Goal: Task Accomplishment & Management: Manage account settings

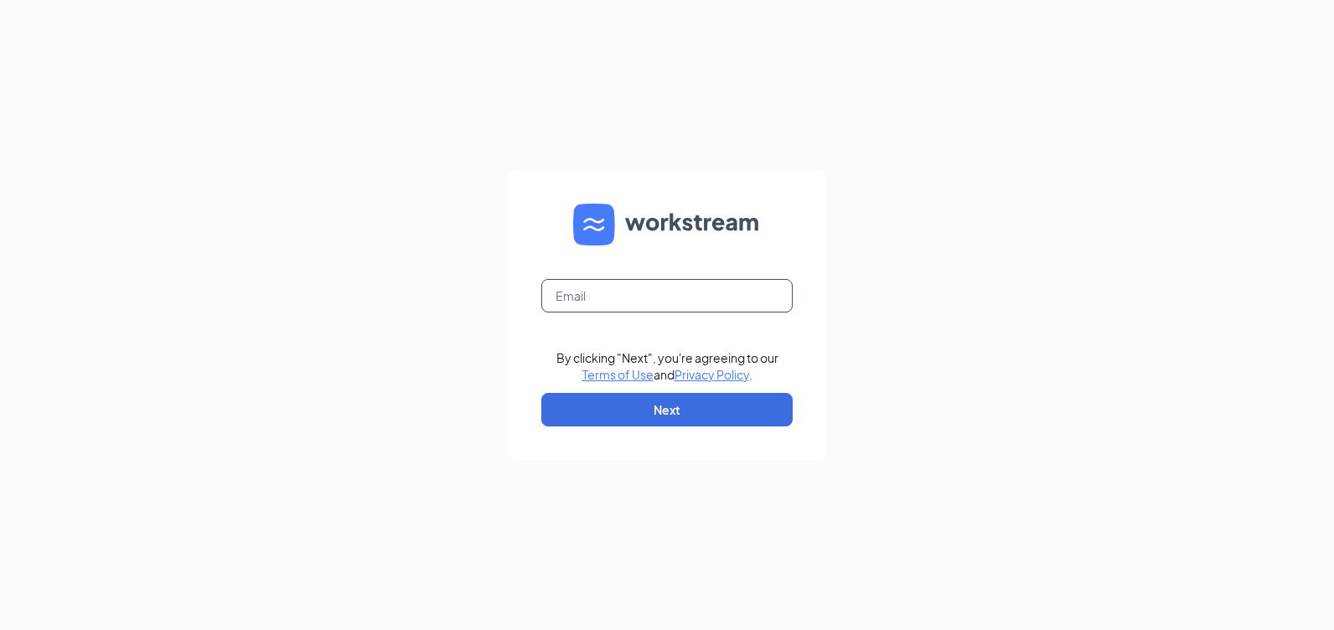
click at [603, 294] on input "text" at bounding box center [666, 296] width 251 height 34
paste input "[EMAIL_ADDRESS][DOMAIN_NAME]"
type input "[EMAIL_ADDRESS][DOMAIN_NAME]"
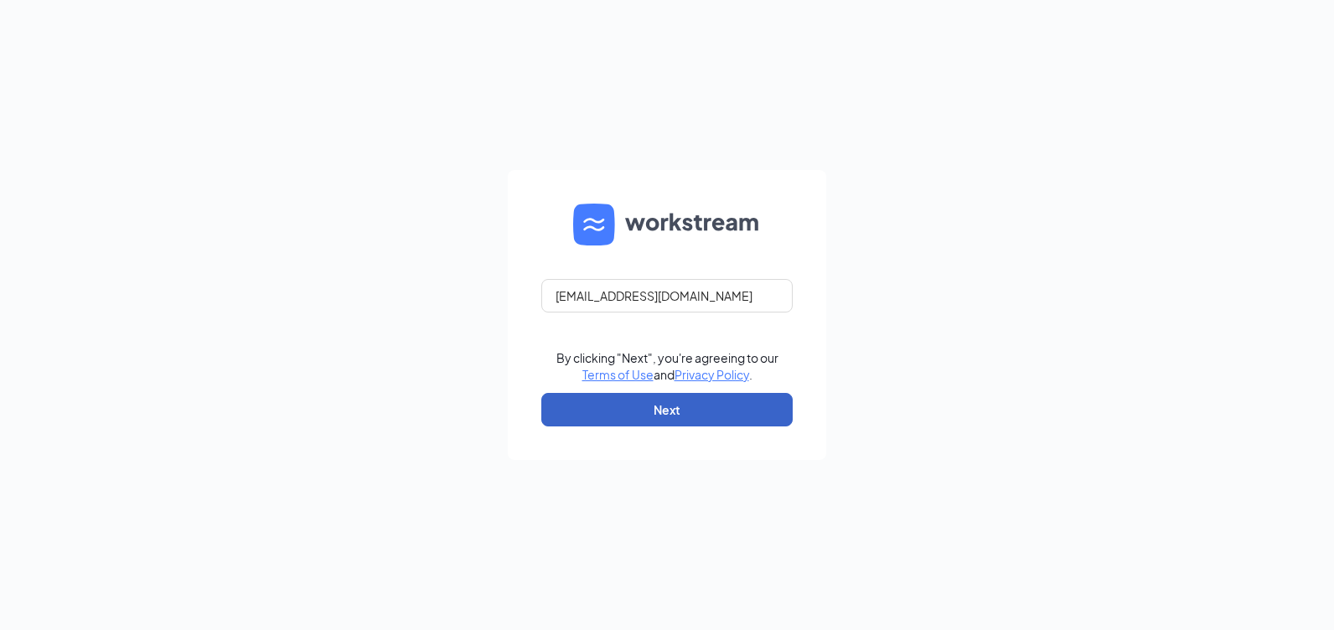
click at [632, 417] on button "Next" at bounding box center [666, 410] width 251 height 34
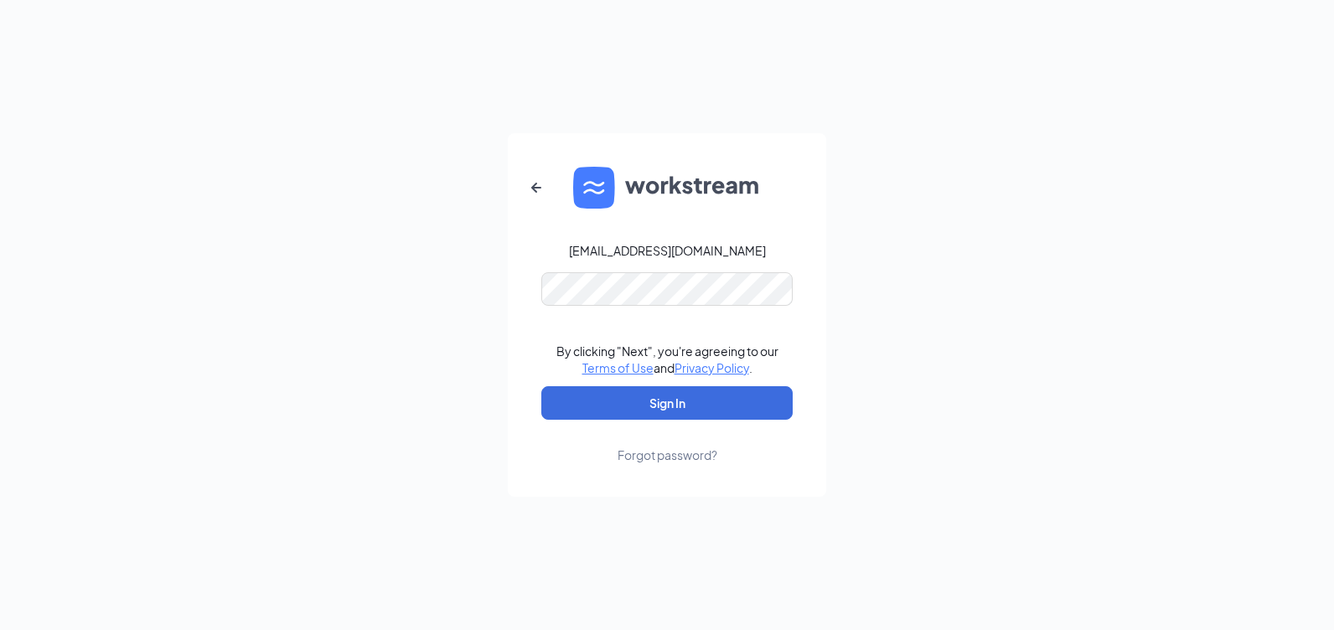
click at [667, 422] on link "Forgot password?" at bounding box center [668, 442] width 100 height 44
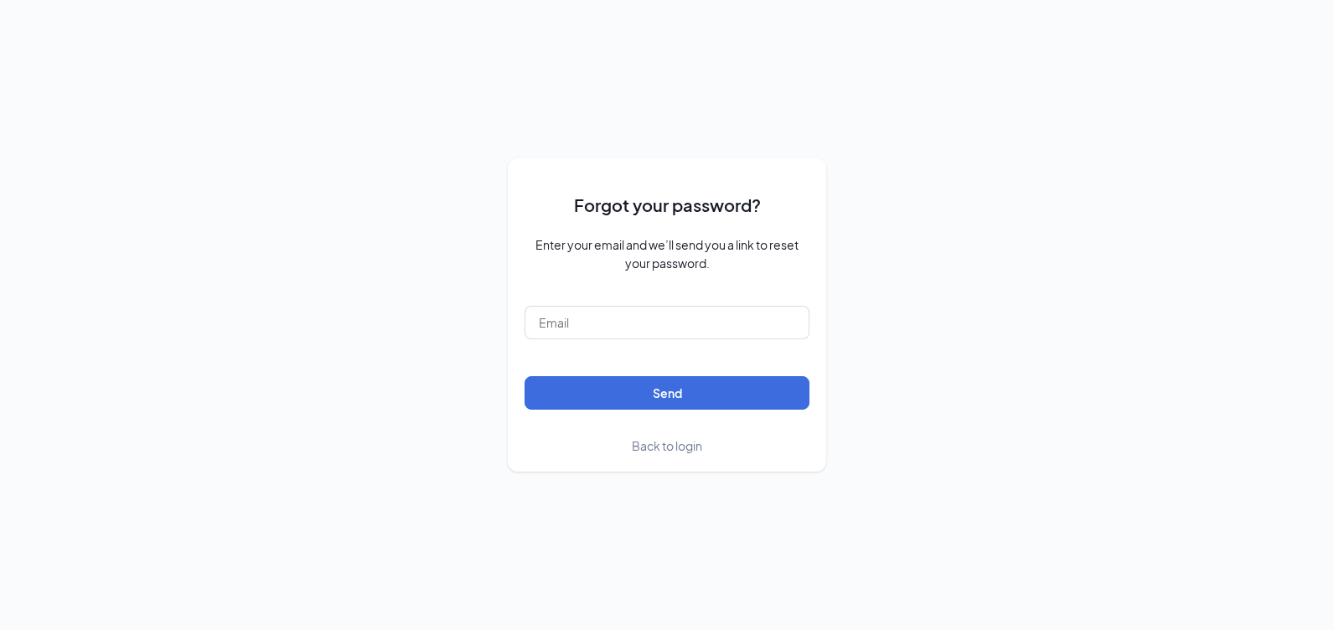
click at [671, 448] on span "Back to login" at bounding box center [667, 445] width 70 height 15
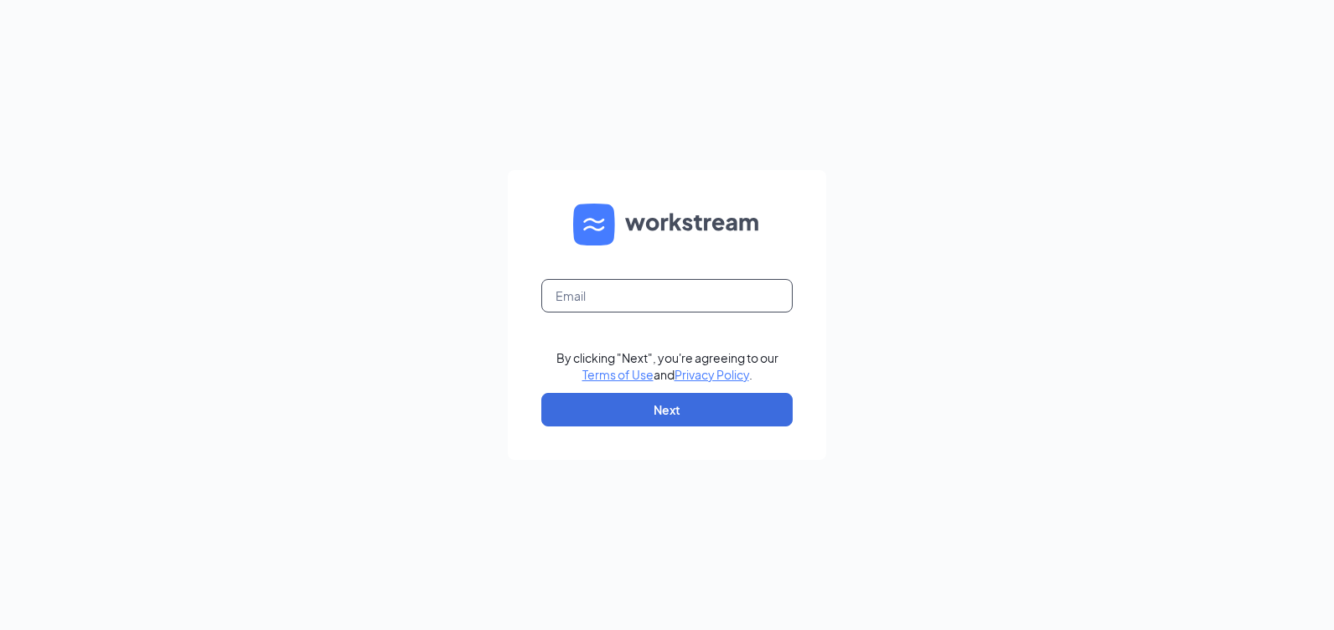
click at [609, 306] on input "text" at bounding box center [666, 296] width 251 height 34
click at [646, 295] on input "text" at bounding box center [666, 296] width 251 height 34
paste input "[EMAIL_ADDRESS][DOMAIN_NAME]"
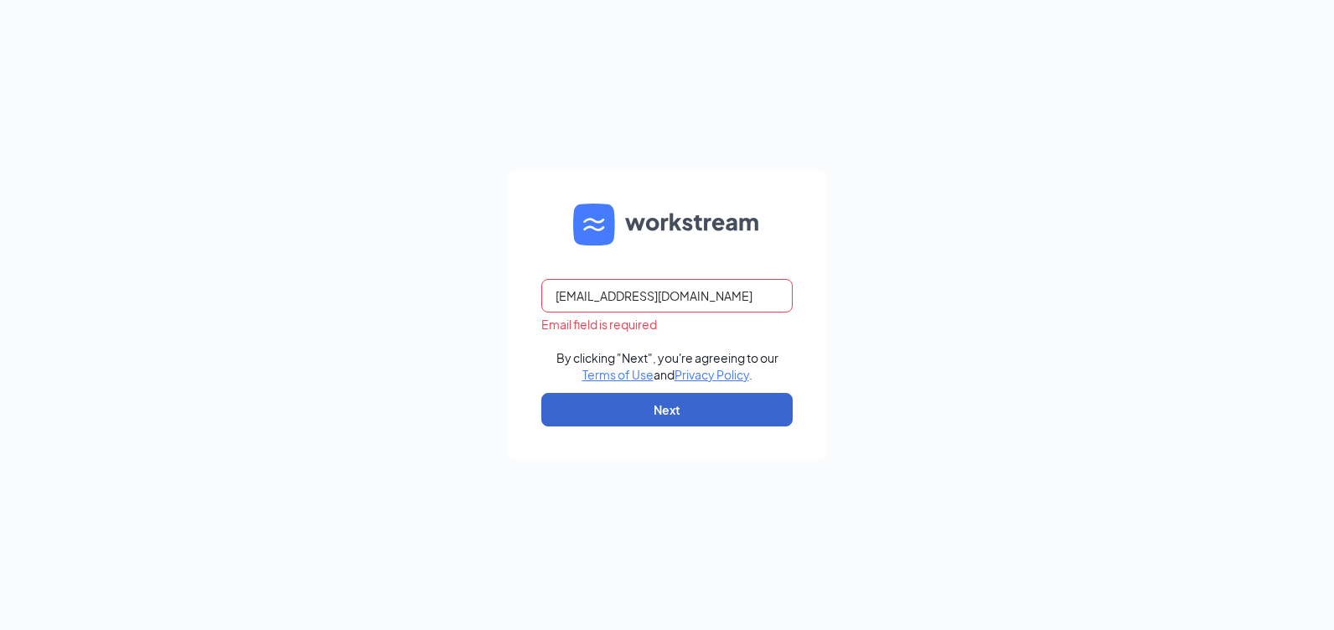
type input "[EMAIL_ADDRESS][DOMAIN_NAME]"
click at [687, 412] on button "Next" at bounding box center [666, 410] width 251 height 34
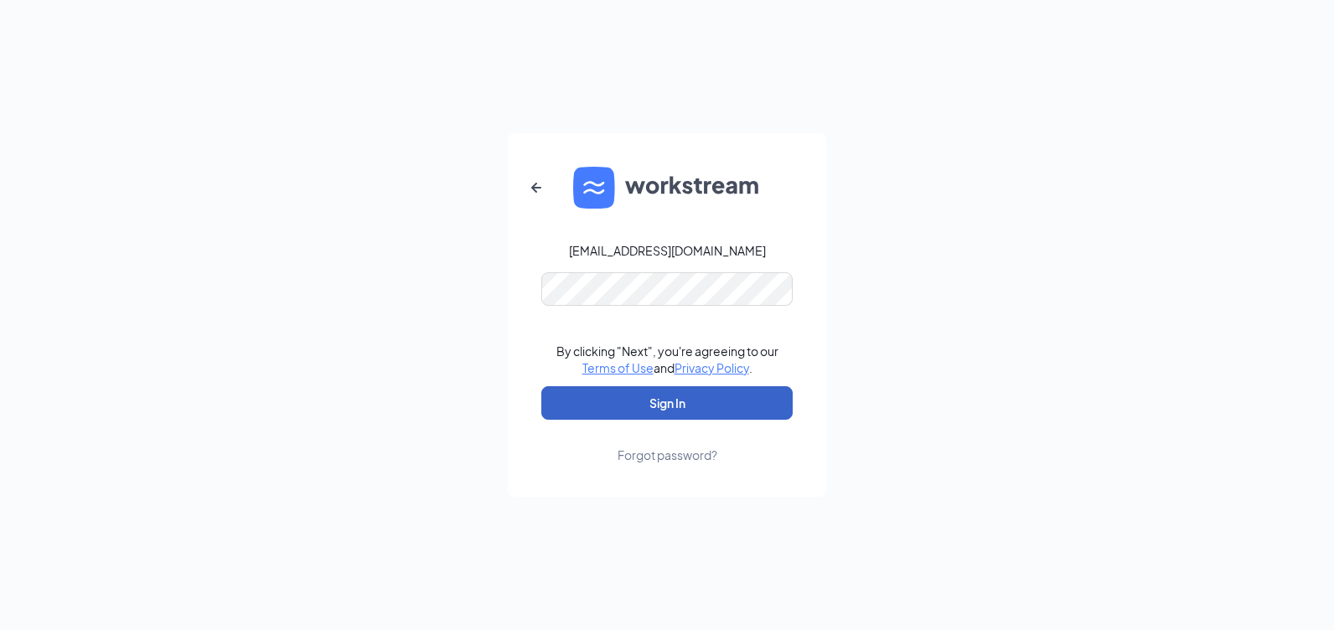
click at [626, 414] on button "Sign In" at bounding box center [666, 403] width 251 height 34
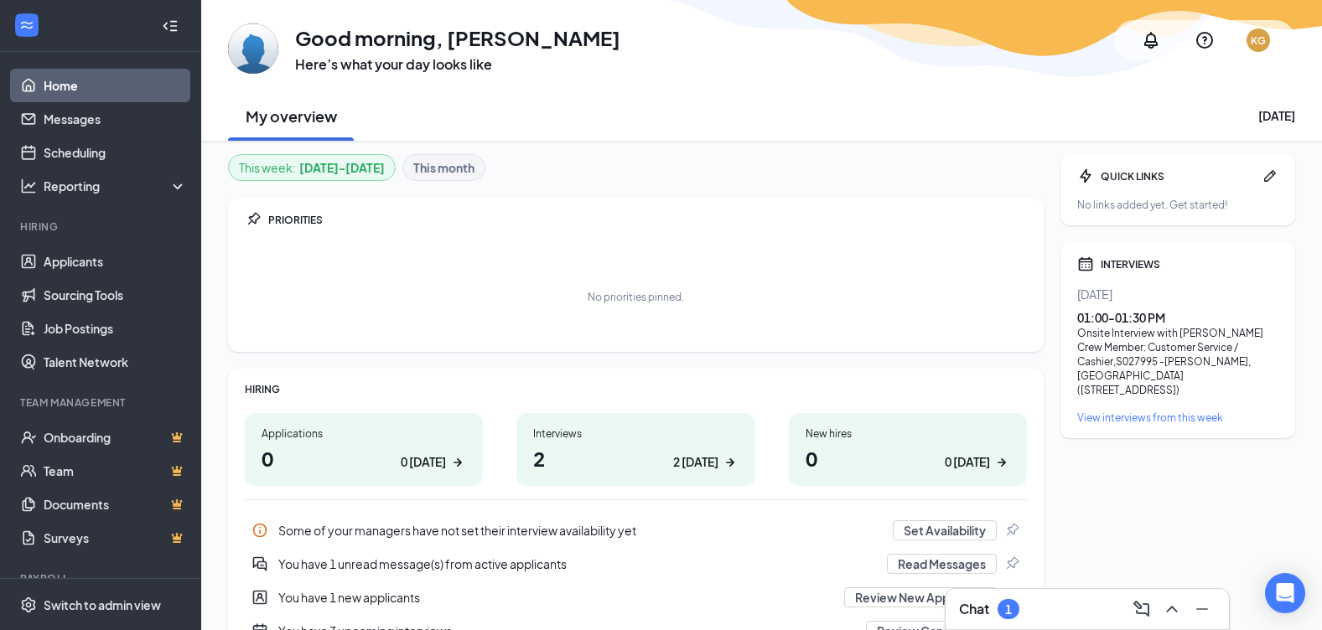
click at [620, 464] on h1 "2 2 today" at bounding box center [635, 458] width 204 height 28
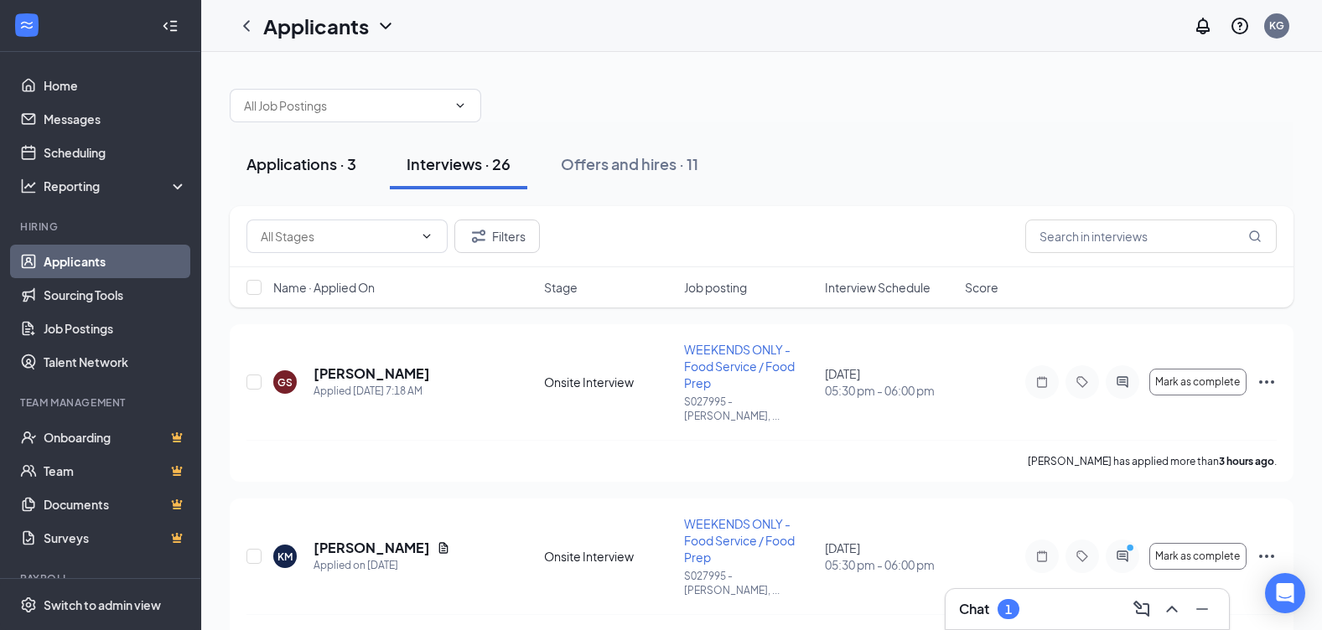
click at [349, 169] on div "Applications · 3" at bounding box center [301, 163] width 110 height 21
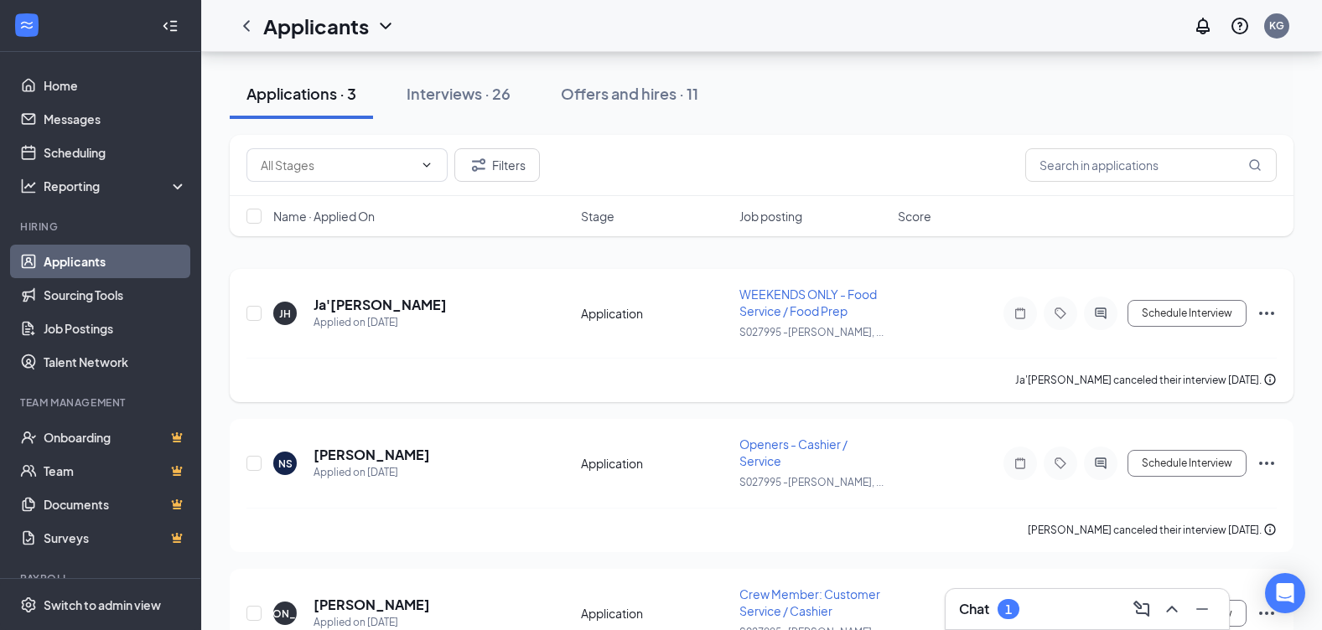
scroll to position [148, 0]
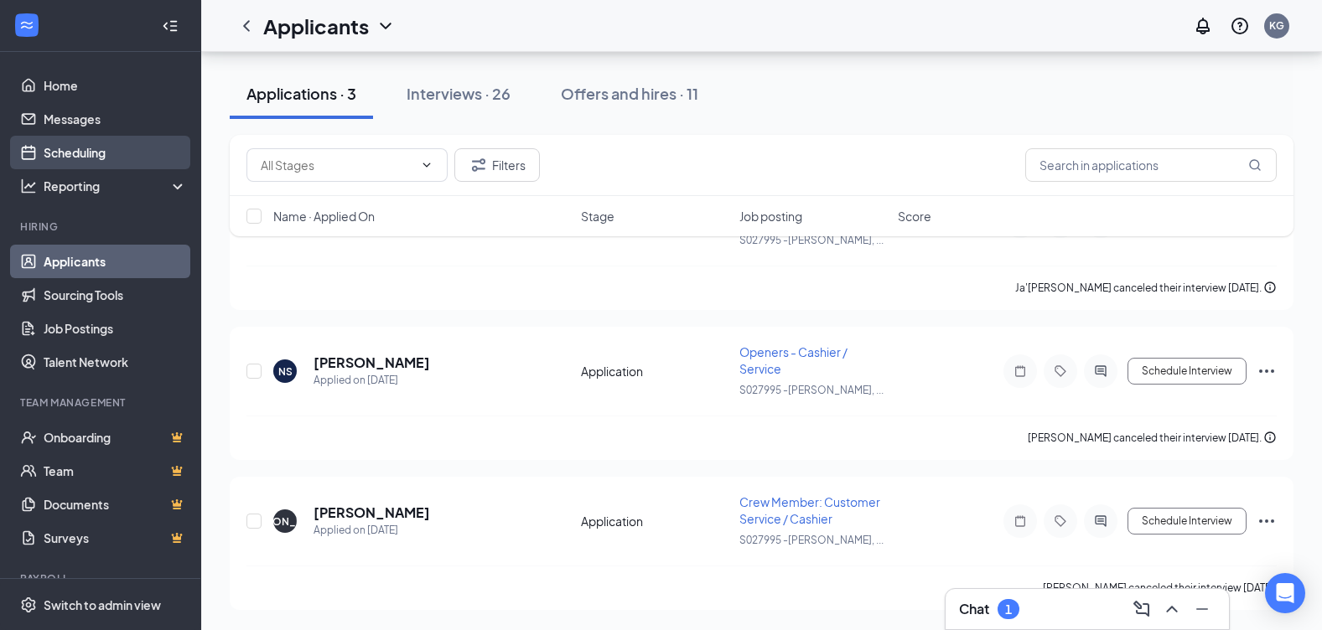
click at [72, 142] on link "Scheduling" at bounding box center [115, 153] width 143 height 34
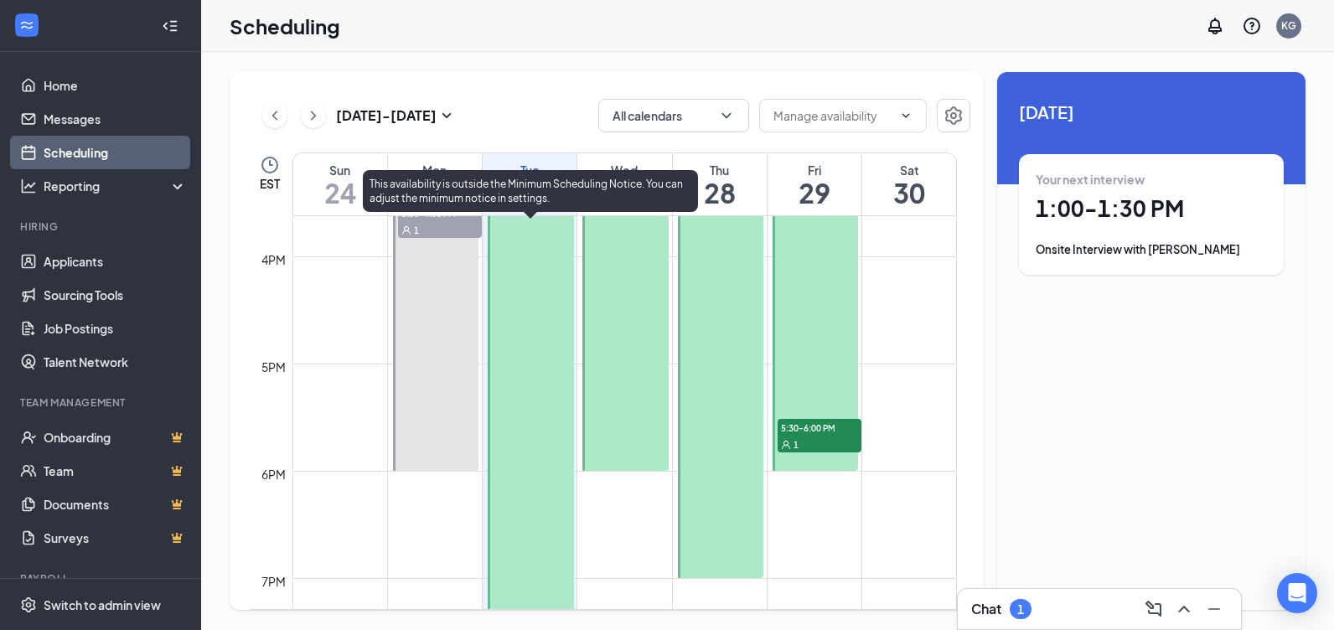
scroll to position [1746, 0]
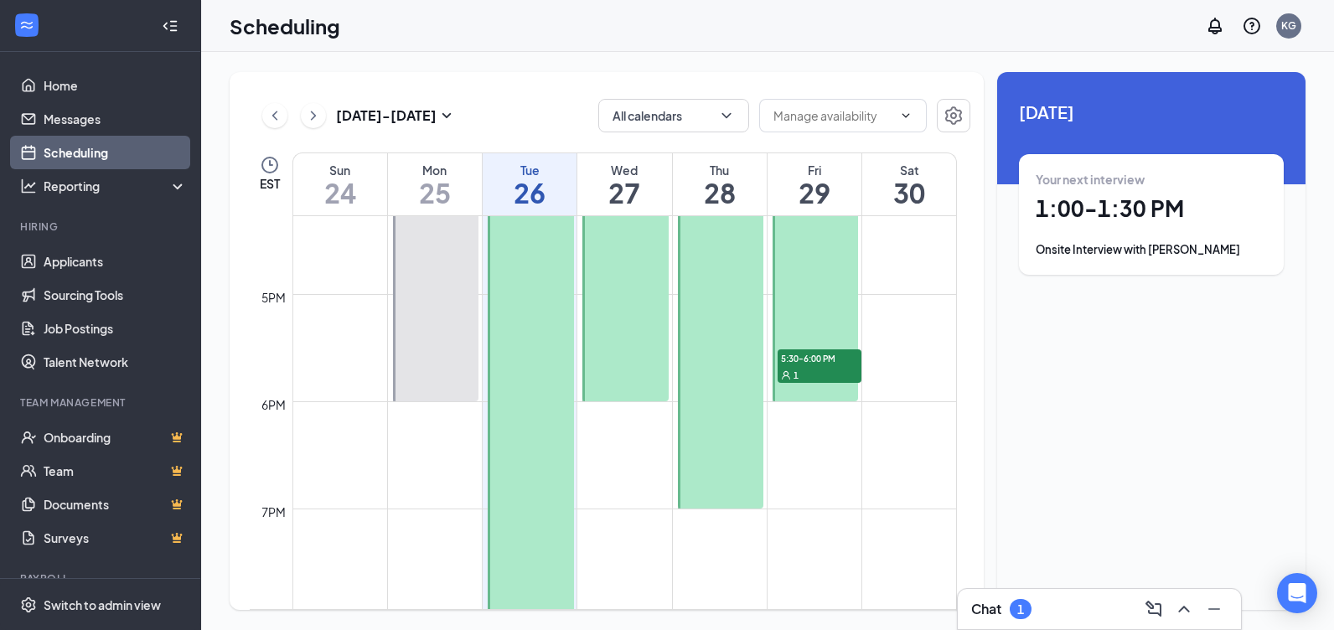
click at [820, 366] on div "1" at bounding box center [820, 374] width 84 height 17
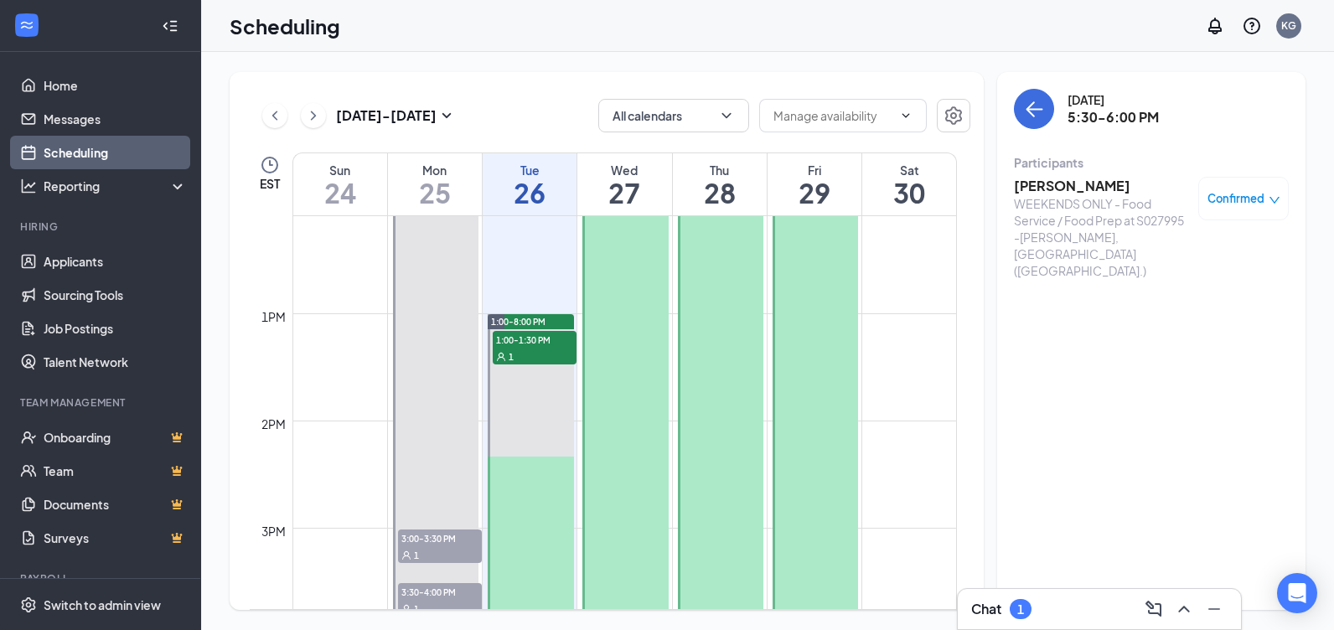
scroll to position [1327, 0]
